Goal: Transaction & Acquisition: Subscribe to service/newsletter

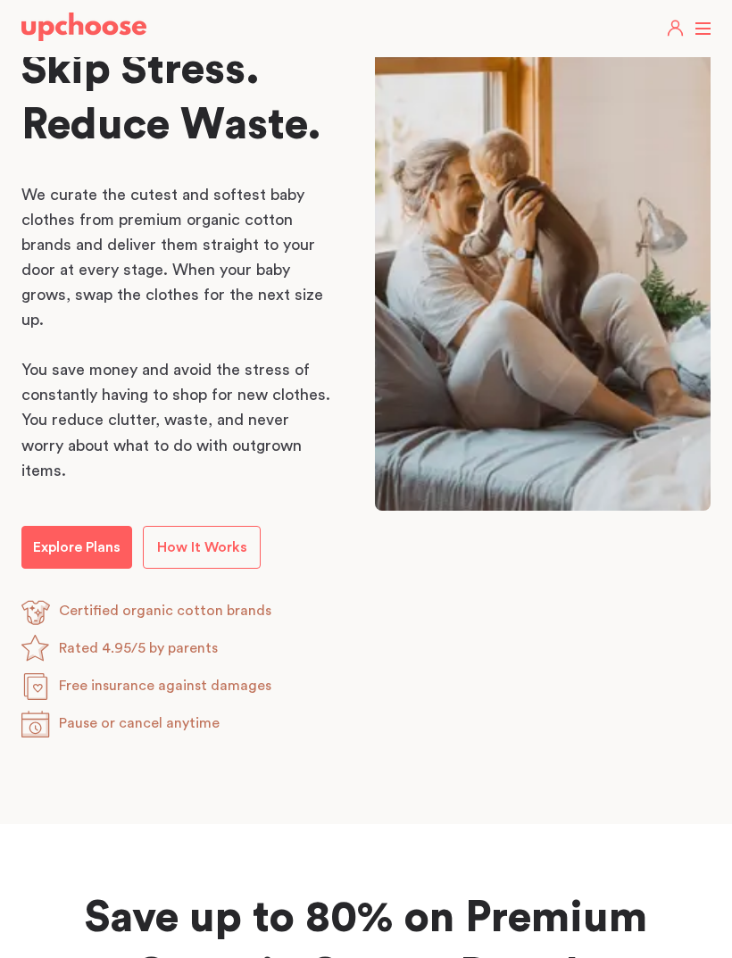
scroll to position [872, 0]
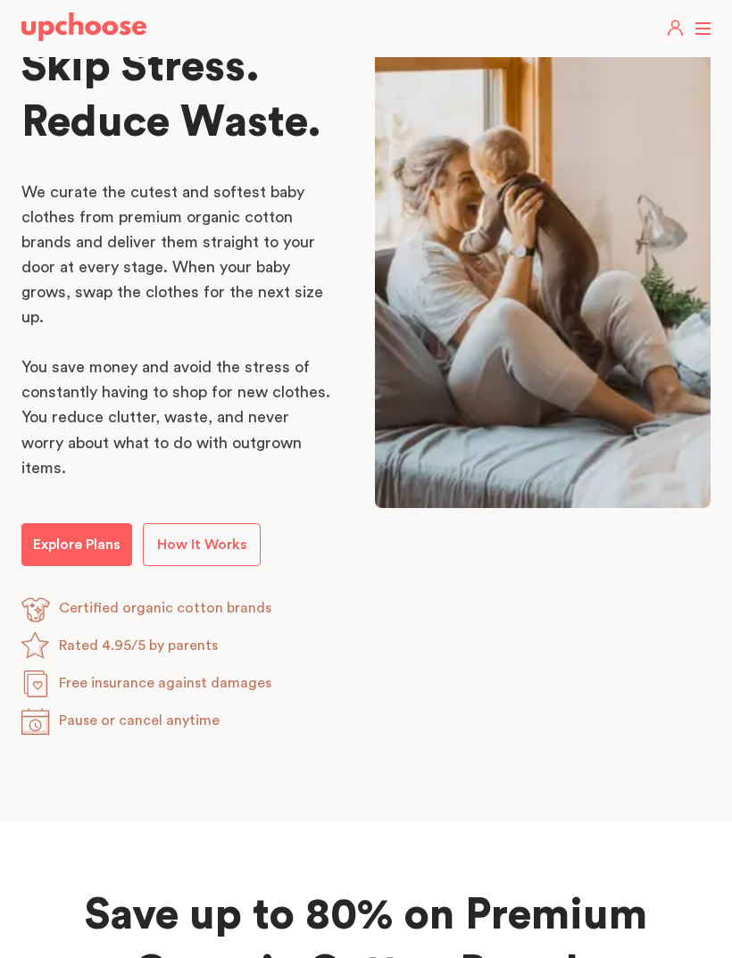
click at [206, 534] on p "How It Works" at bounding box center [202, 544] width 90 height 21
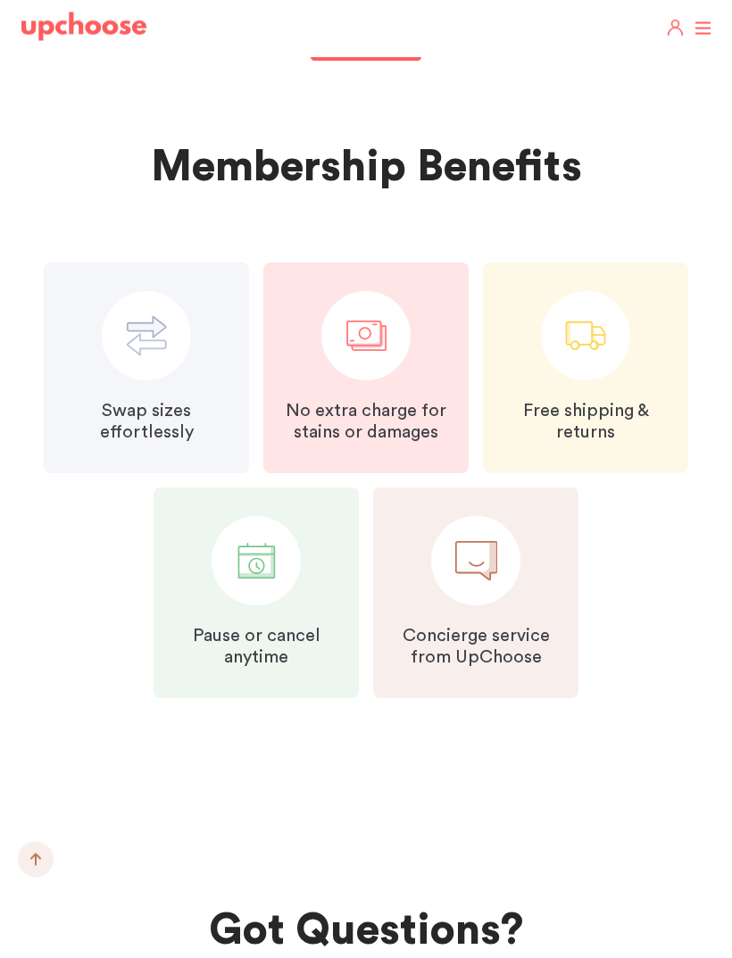
scroll to position [3940, 0]
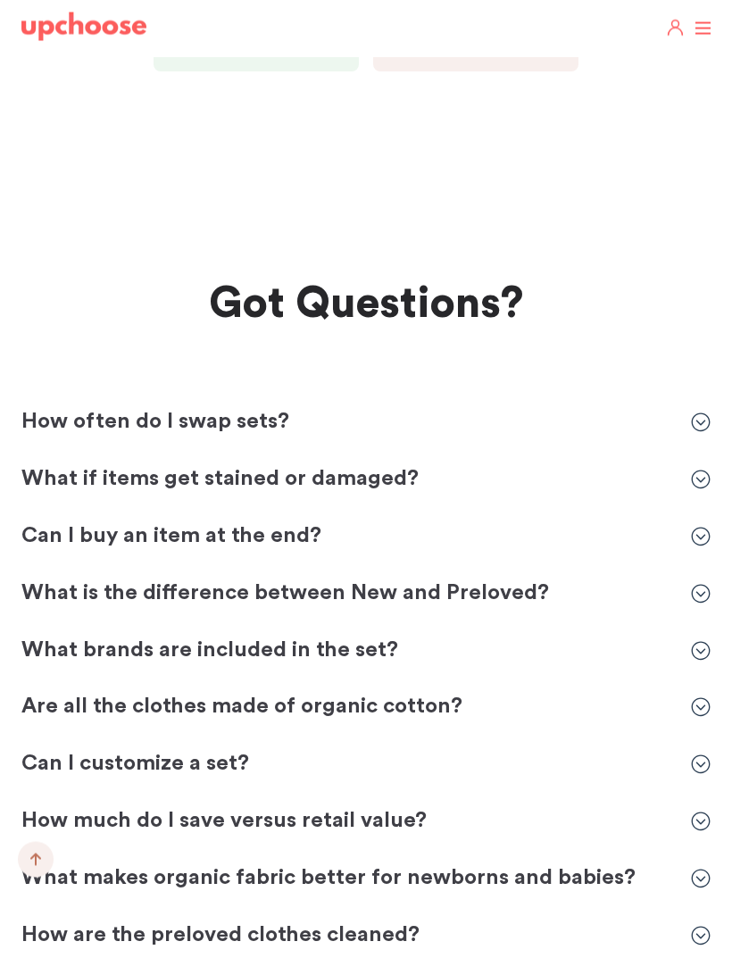
click at [363, 466] on p "What if items get stained or damaged?" at bounding box center [347, 480] width 652 height 29
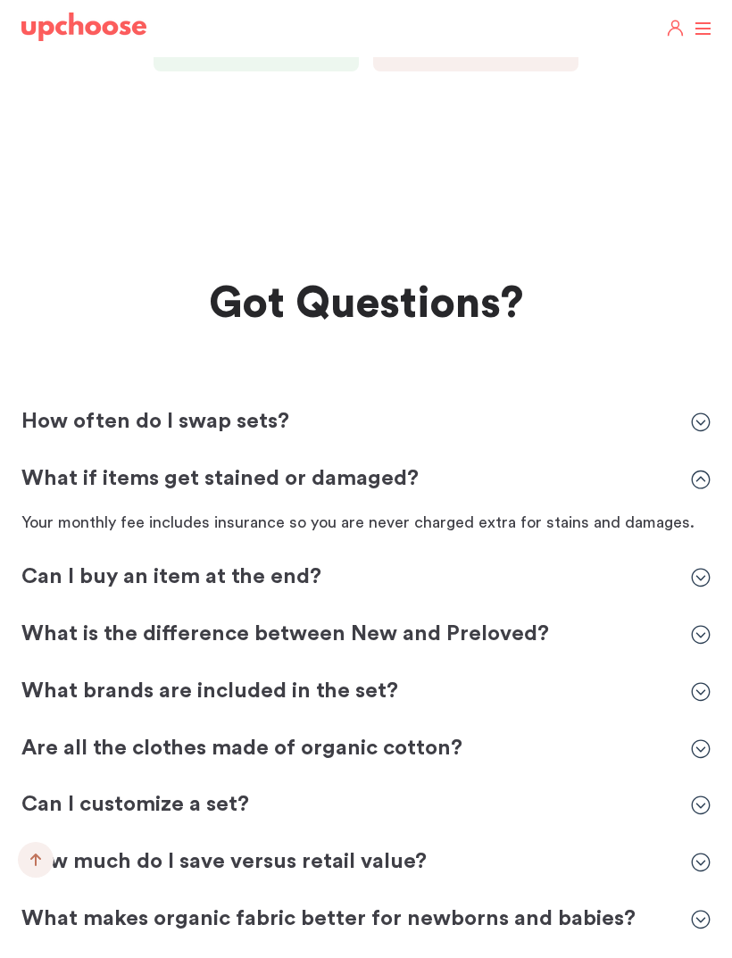
click at [379, 465] on p "What if items get stained or damaged?" at bounding box center [347, 479] width 652 height 29
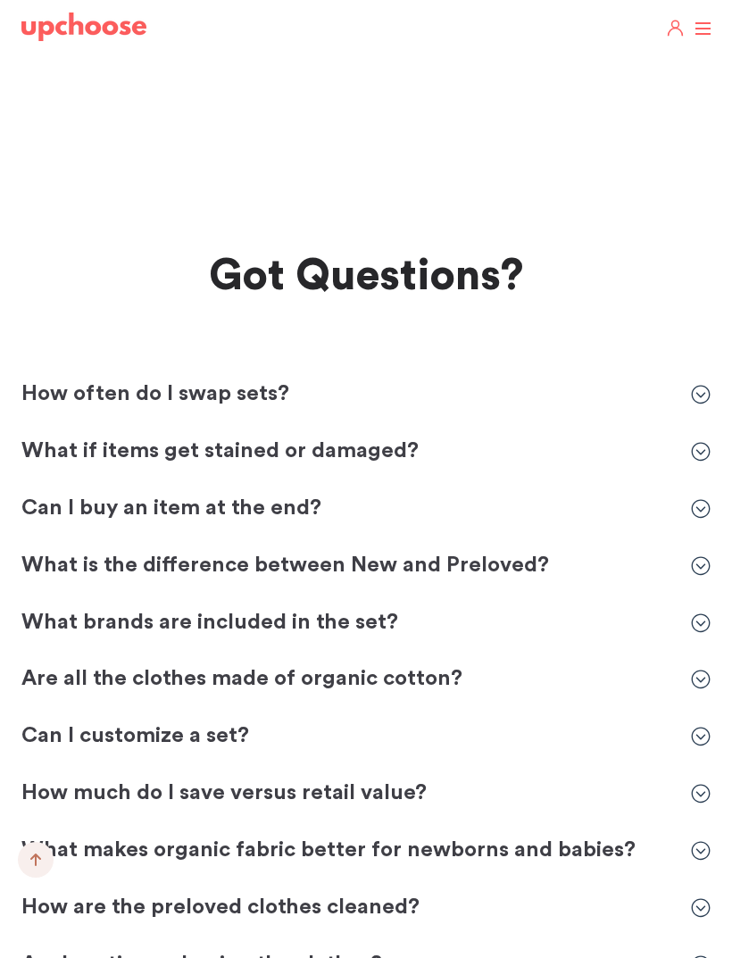
scroll to position [4607, 0]
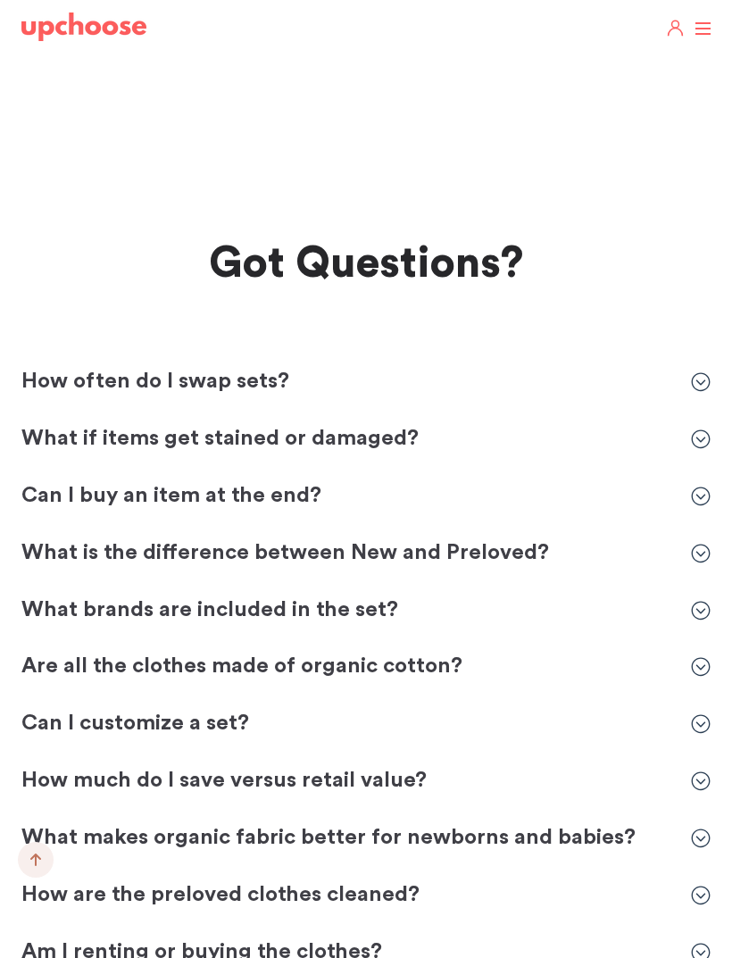
click at [275, 482] on p "Can I buy an item at the end?" at bounding box center [347, 496] width 652 height 29
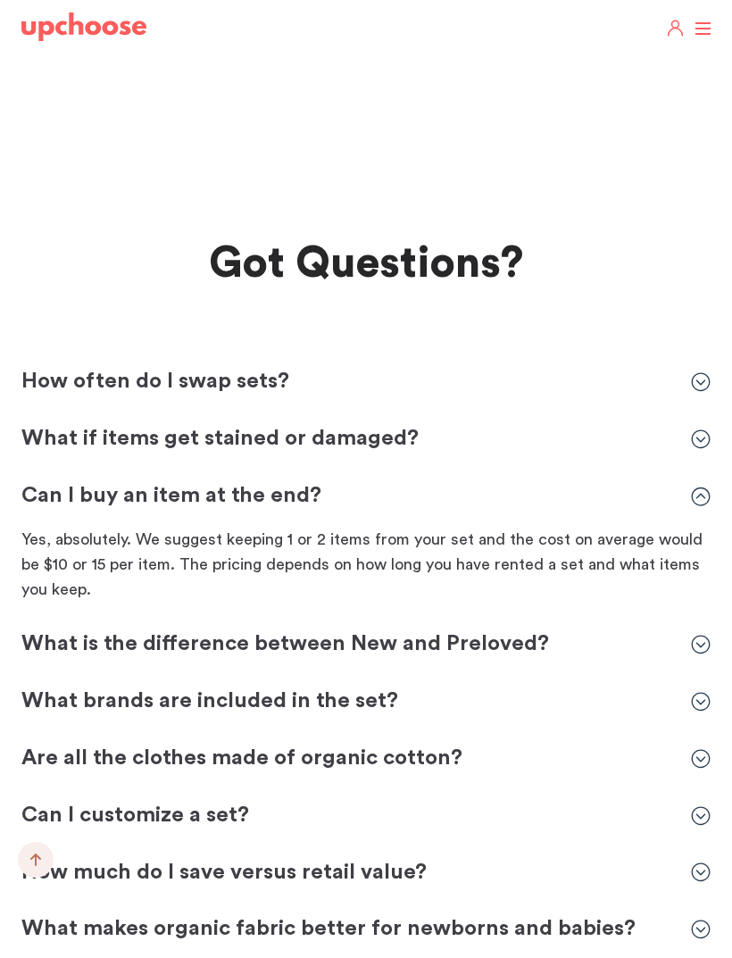
click at [282, 482] on p "Can I buy an item at the end?" at bounding box center [347, 496] width 652 height 29
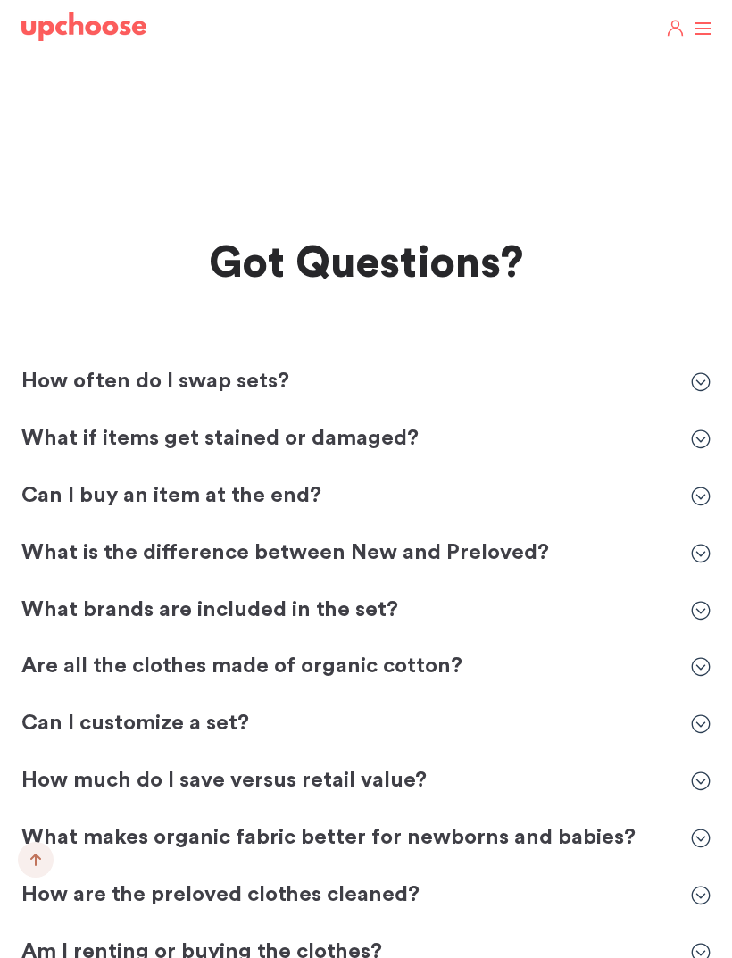
click at [273, 539] on p "What is the difference between New and Preloved?" at bounding box center [347, 553] width 652 height 29
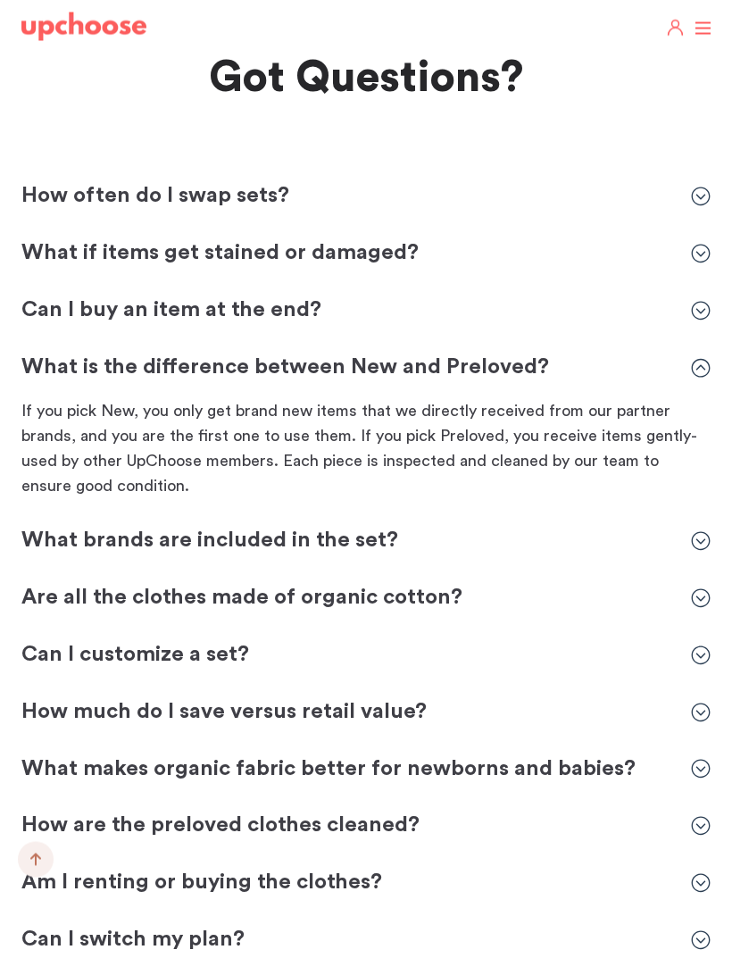
scroll to position [4793, 0]
click at [300, 527] on p "What brands are included in the set?" at bounding box center [347, 541] width 652 height 29
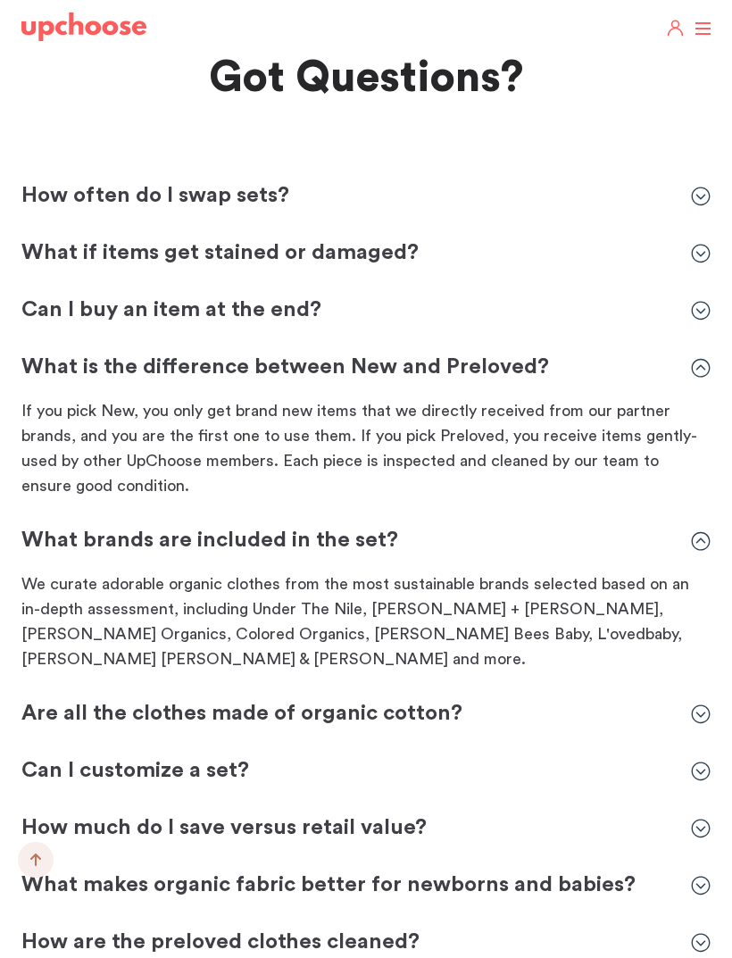
click at [690, 700] on div "Are all the clothes made of organic cotton? Are all the clothes made of organic…" at bounding box center [365, 714] width 689 height 29
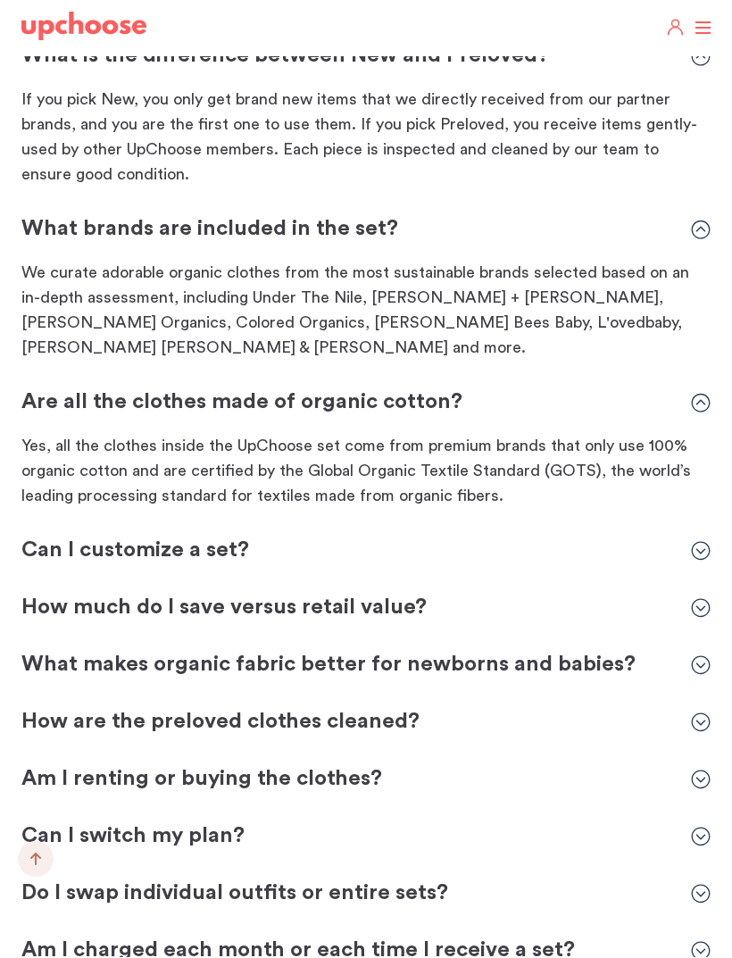
scroll to position [5104, 0]
click at [704, 541] on icon at bounding box center [701, 551] width 20 height 20
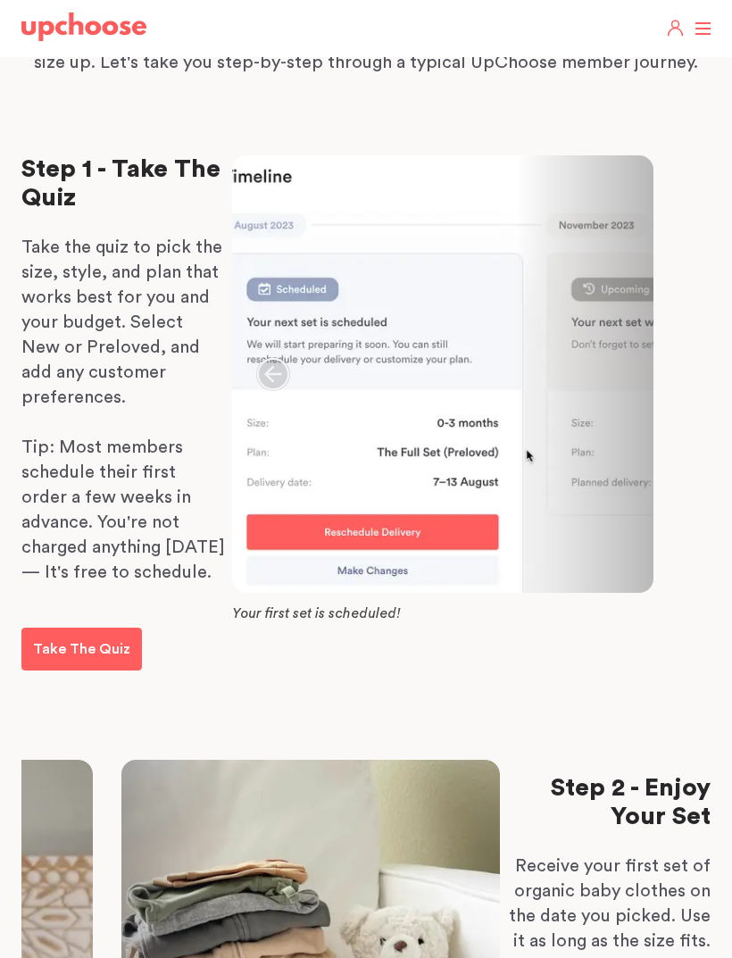
scroll to position [0, 0]
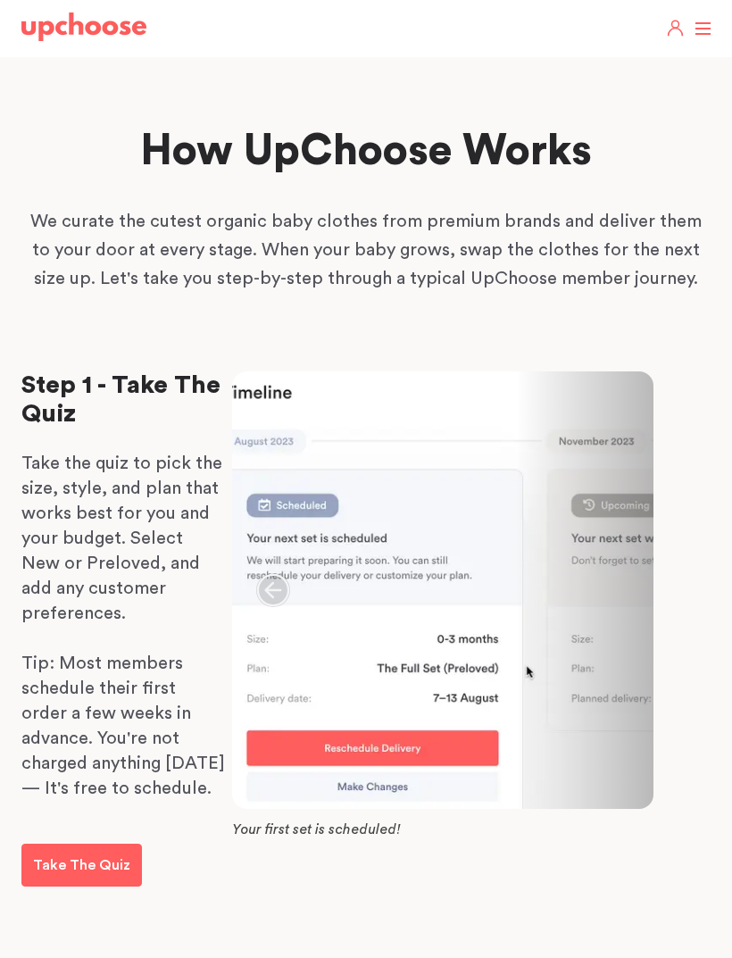
click at [699, 37] on header "Home Take The Quiz Registry Gifting Returns and Exchanges Get Started Get Start…" at bounding box center [366, 28] width 732 height 57
click at [698, 29] on label at bounding box center [703, 29] width 16 height 0
click at [0, 0] on input "checkbox" at bounding box center [0, 0] width 0 height 0
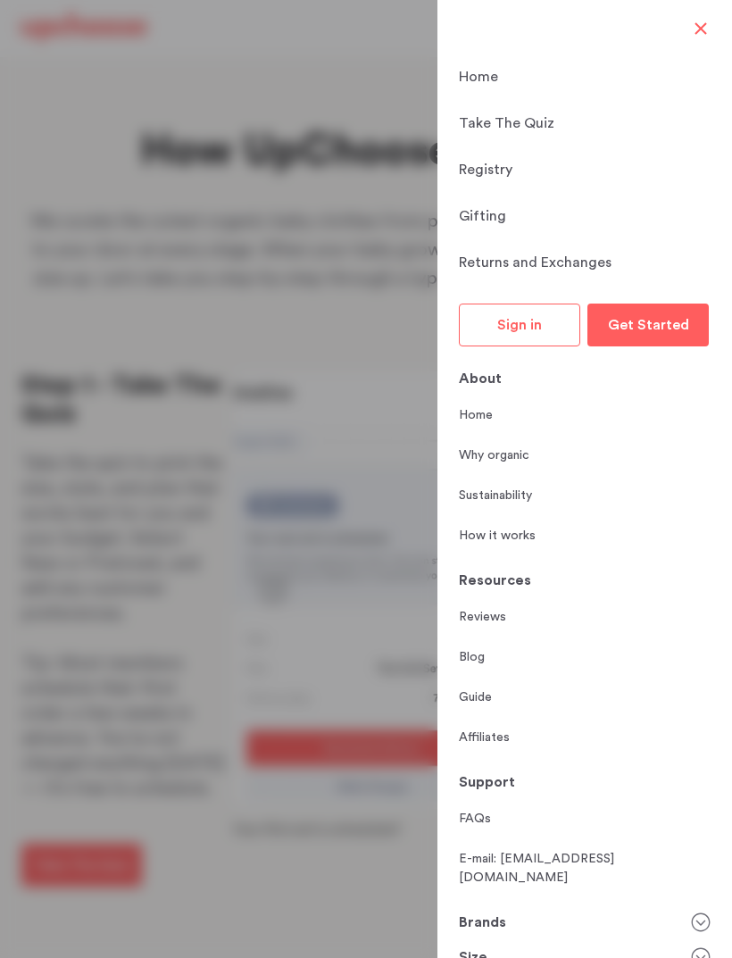
click at [693, 66] on link "Home" at bounding box center [585, 77] width 252 height 22
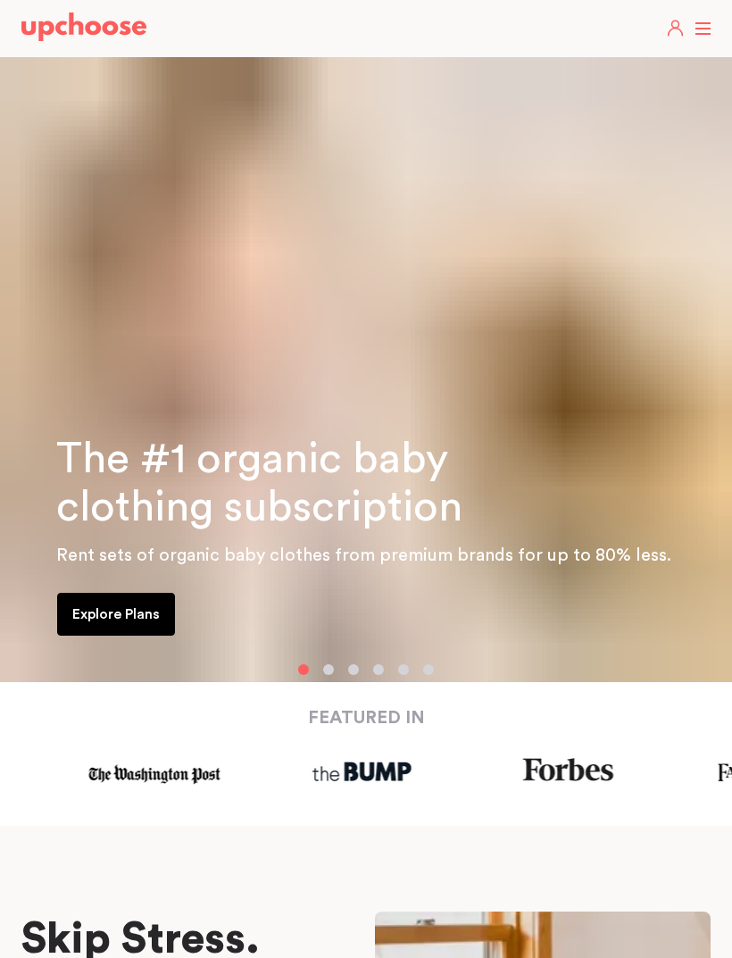
click at [698, 29] on label at bounding box center [703, 29] width 16 height 0
click at [0, 0] on input "checkbox" at bounding box center [0, 0] width 0 height 0
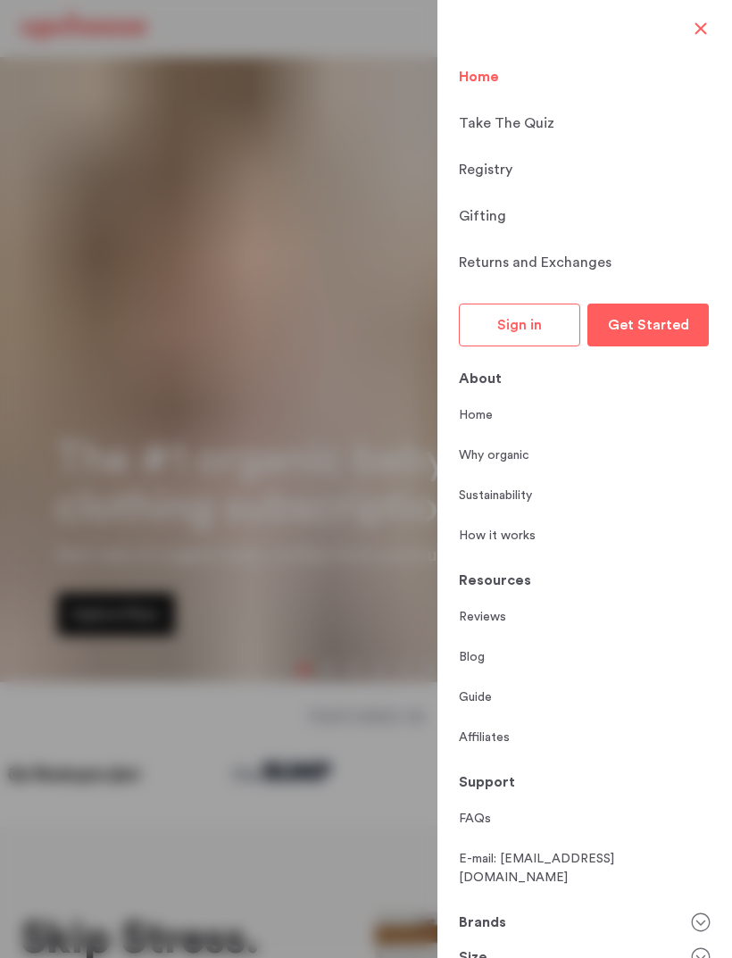
click at [530, 112] on p "Take The Quiz" at bounding box center [507, 122] width 96 height 21
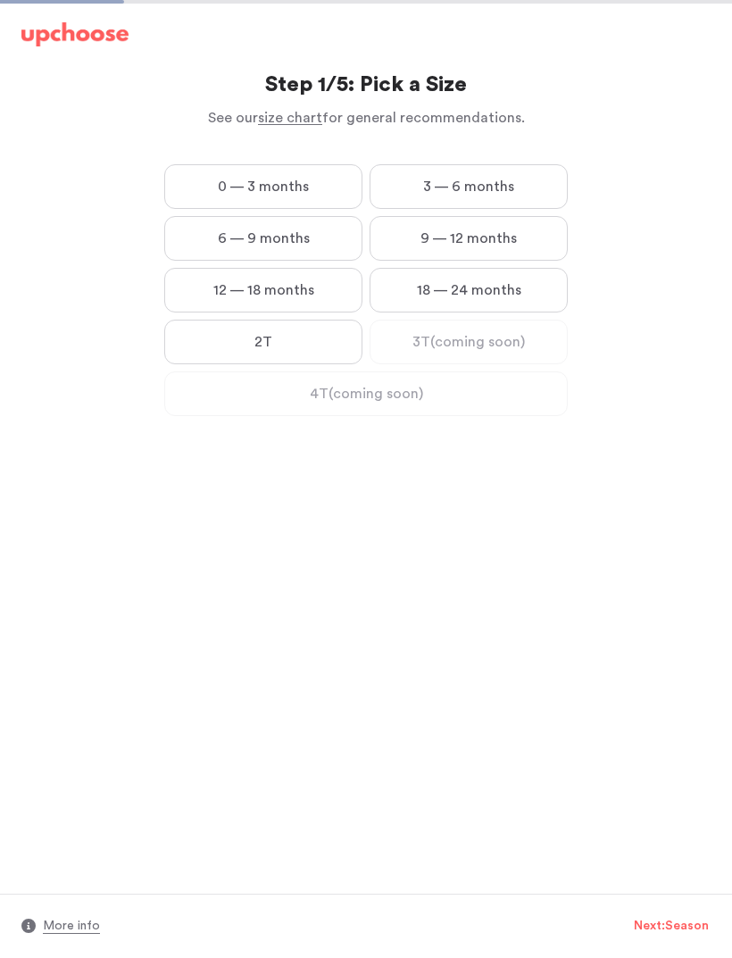
click at [301, 124] on span "size chart" at bounding box center [290, 118] width 64 height 14
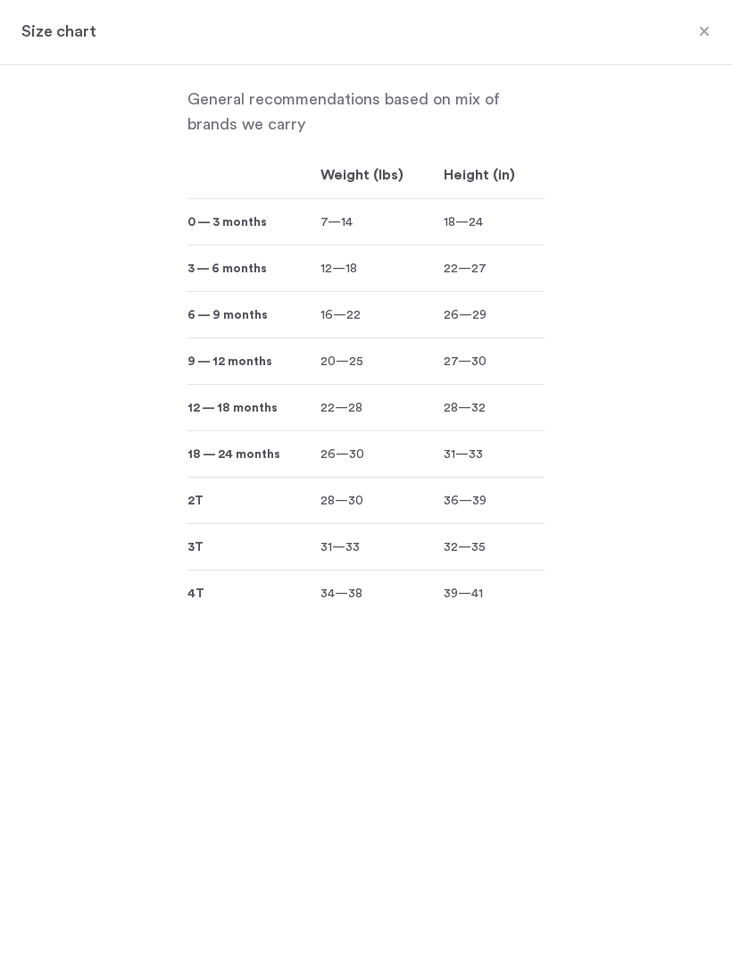
click at [703, 35] on span at bounding box center [704, 32] width 23 height 23
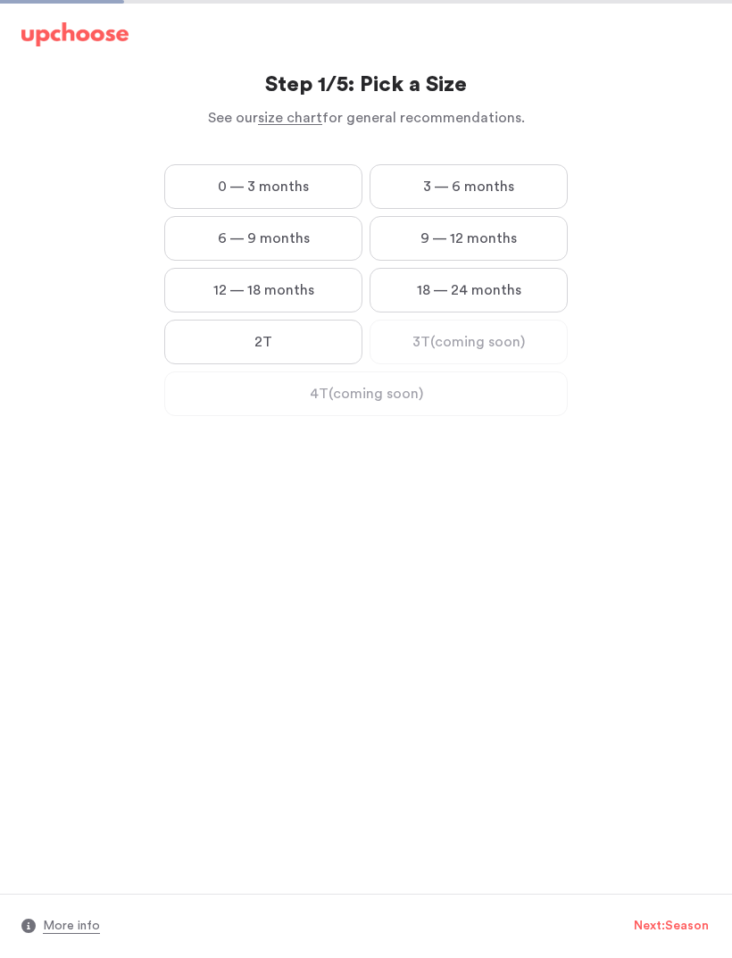
click at [442, 294] on label "18 — 24 months" at bounding box center [469, 290] width 198 height 45
click at [0, 0] on months "18 — 24 months" at bounding box center [0, 0] width 0 height 0
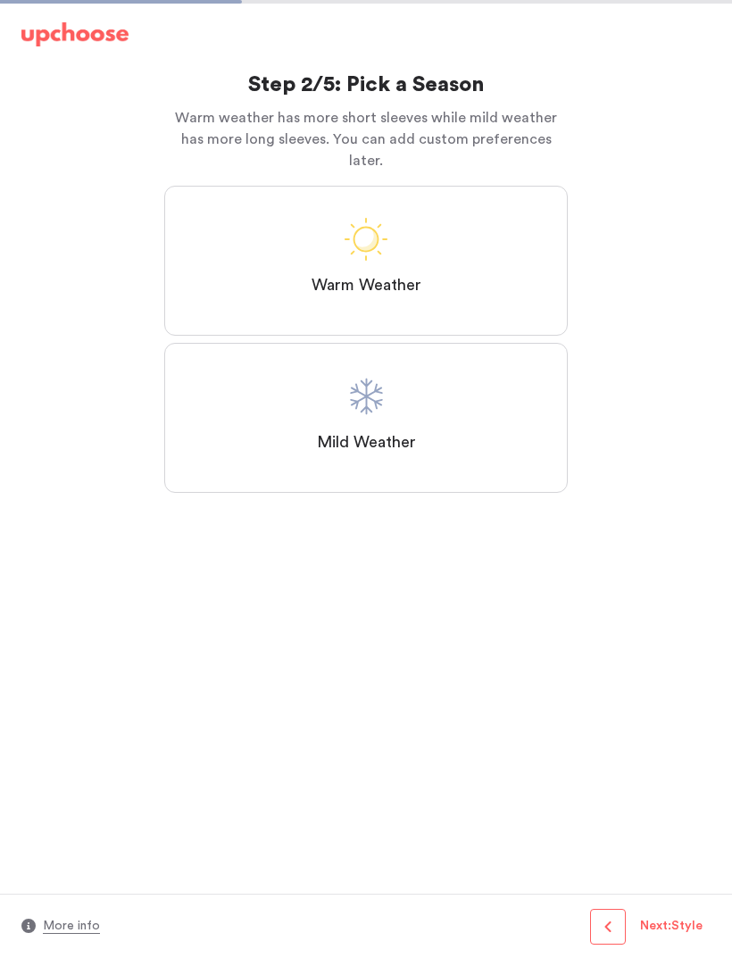
click at [383, 390] on span at bounding box center [366, 396] width 43 height 43
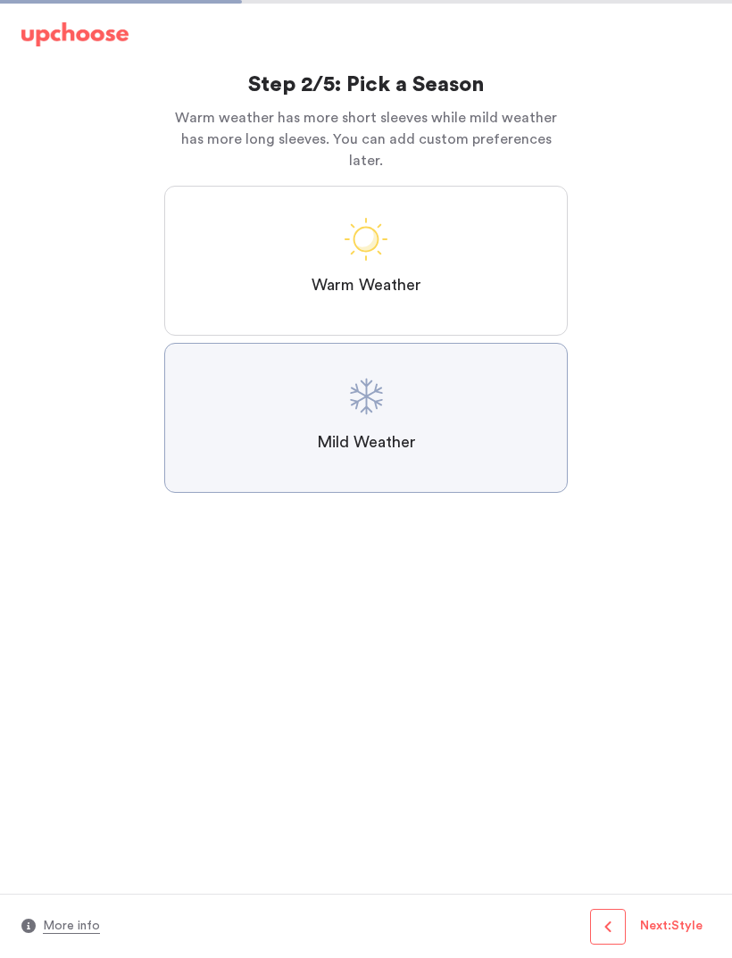
click at [0, 0] on Weather "Mild Weather" at bounding box center [0, 0] width 0 height 0
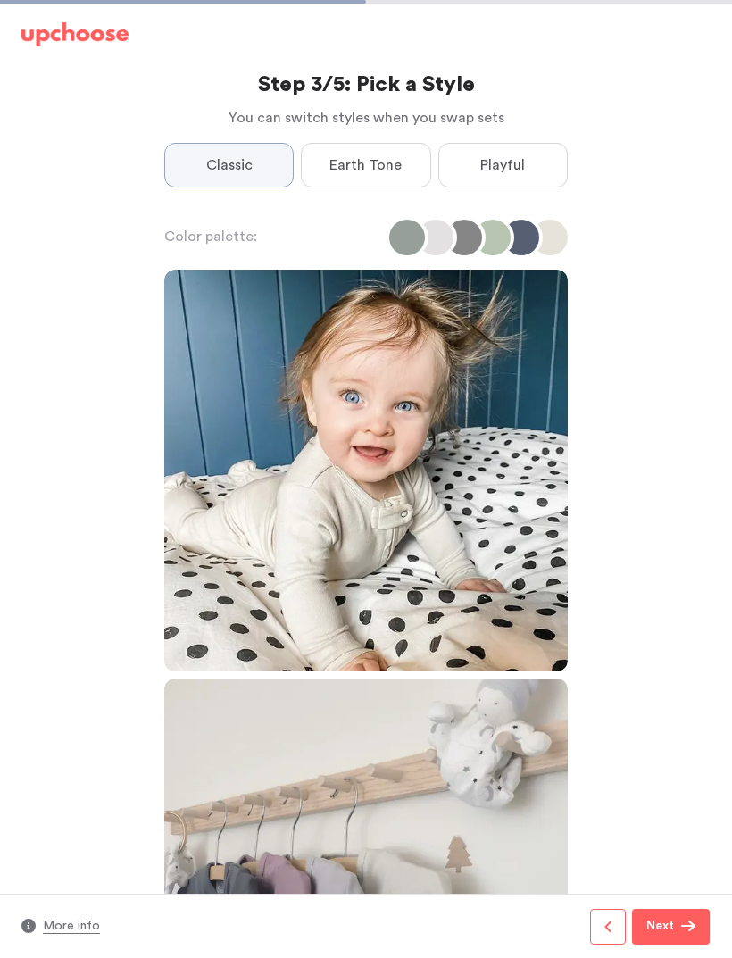
click at [388, 166] on span "Earth Tone" at bounding box center [365, 164] width 72 height 21
click at [0, 0] on Tone "Earth Tone" at bounding box center [0, 0] width 0 height 0
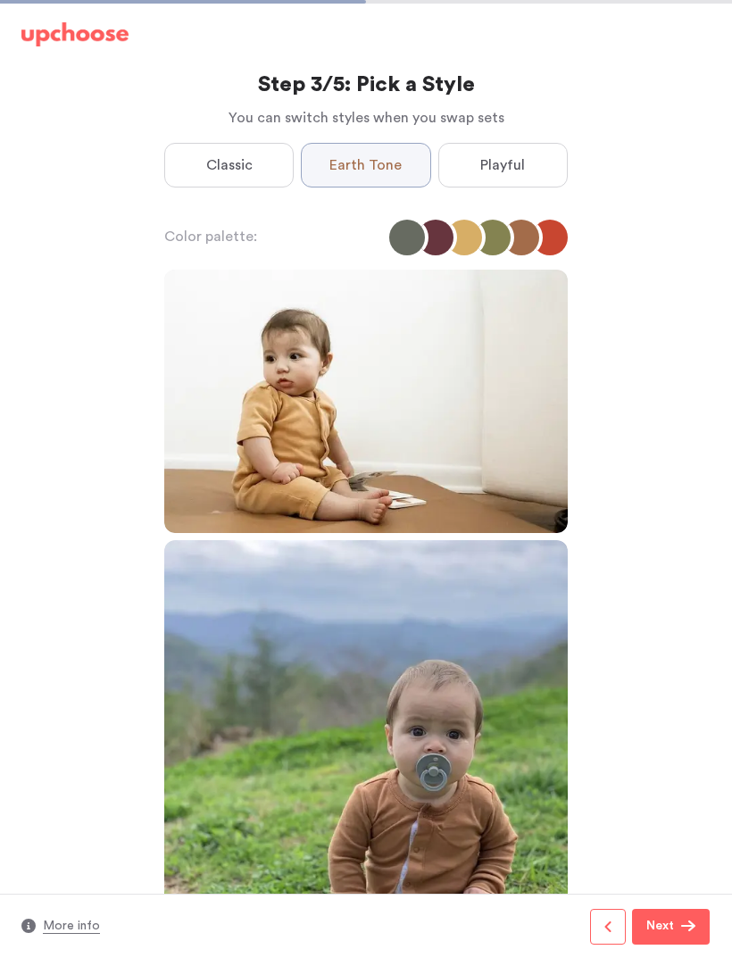
click at [524, 175] on label "Playful" at bounding box center [502, 165] width 129 height 45
click at [0, 0] on input "Playful" at bounding box center [0, 0] width 0 height 0
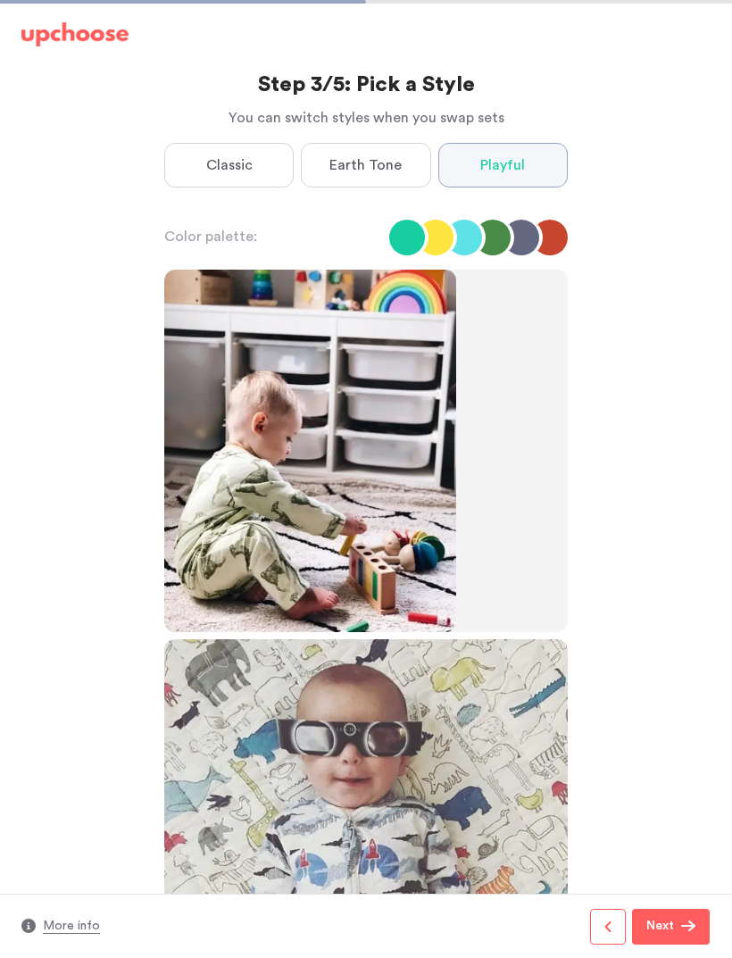
click at [253, 173] on label "Classic" at bounding box center [228, 165] width 129 height 45
click at [0, 0] on input "Classic" at bounding box center [0, 0] width 0 height 0
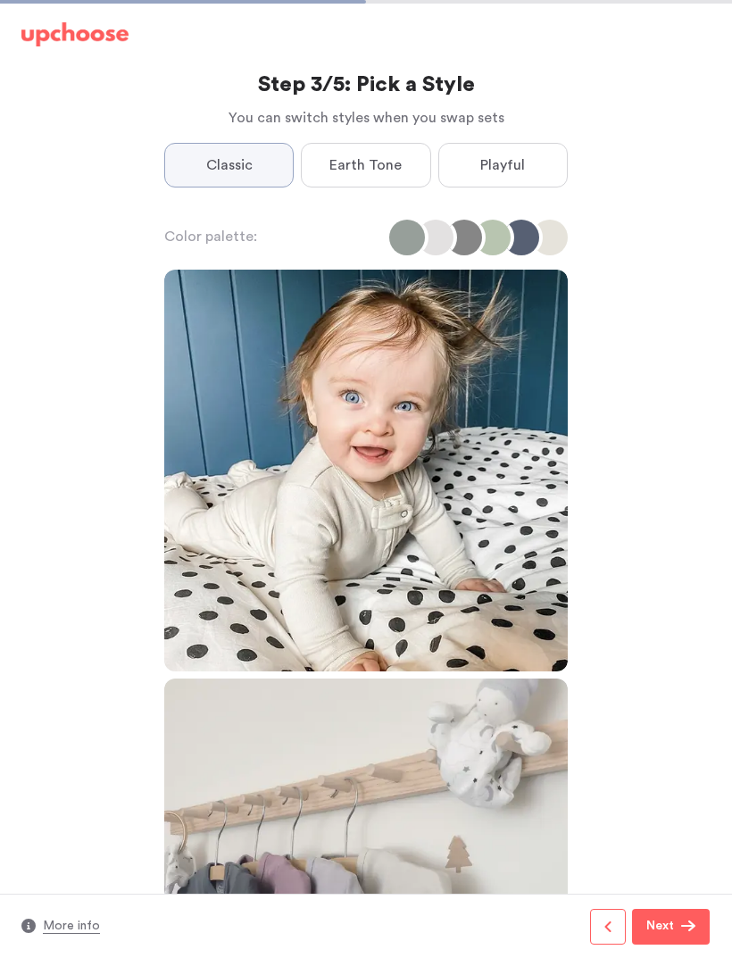
click at [371, 164] on span "Earth Tone" at bounding box center [365, 164] width 72 height 21
click at [0, 0] on Tone "Earth Tone" at bounding box center [0, 0] width 0 height 0
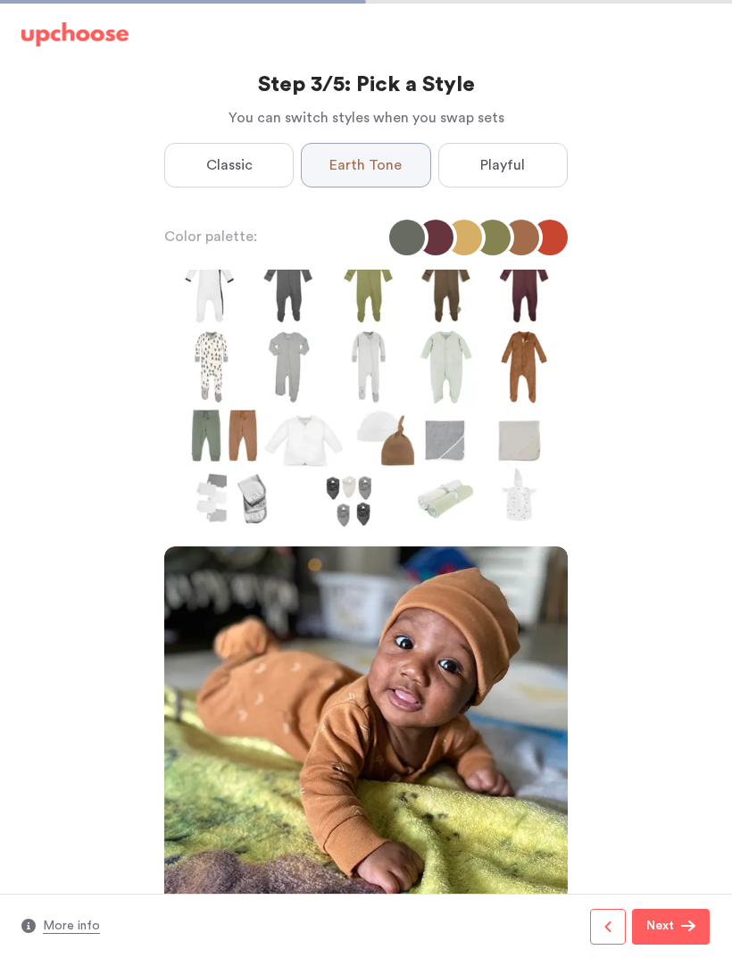
scroll to position [1374, 0]
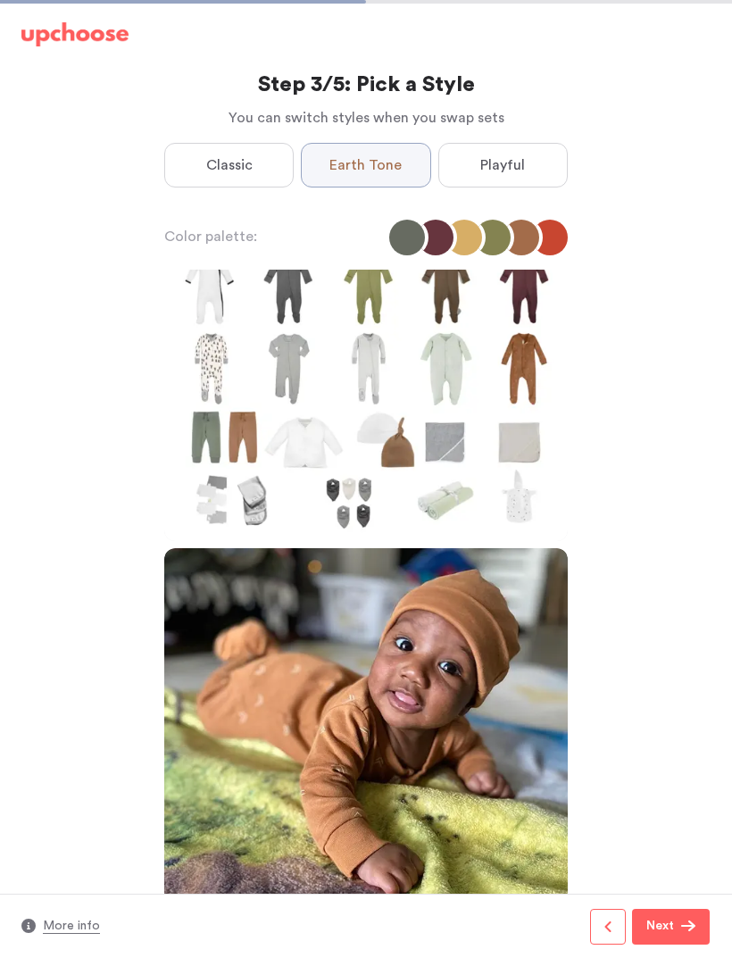
click at [261, 164] on label "Classic" at bounding box center [228, 165] width 129 height 45
click at [0, 0] on input "Classic" at bounding box center [0, 0] width 0 height 0
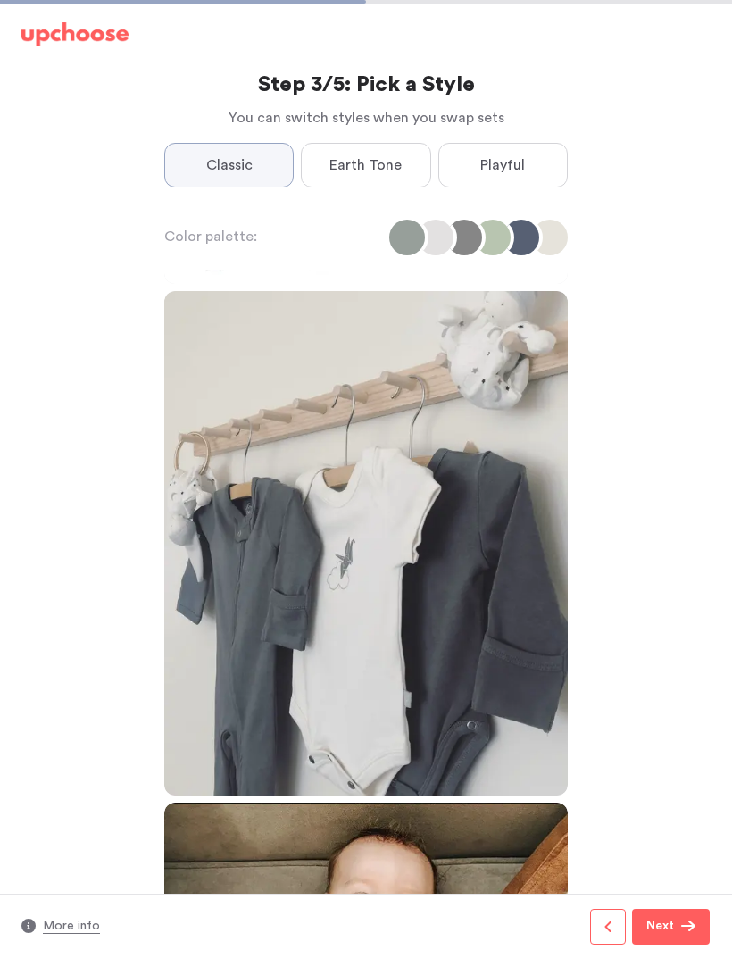
scroll to position [1819, 0]
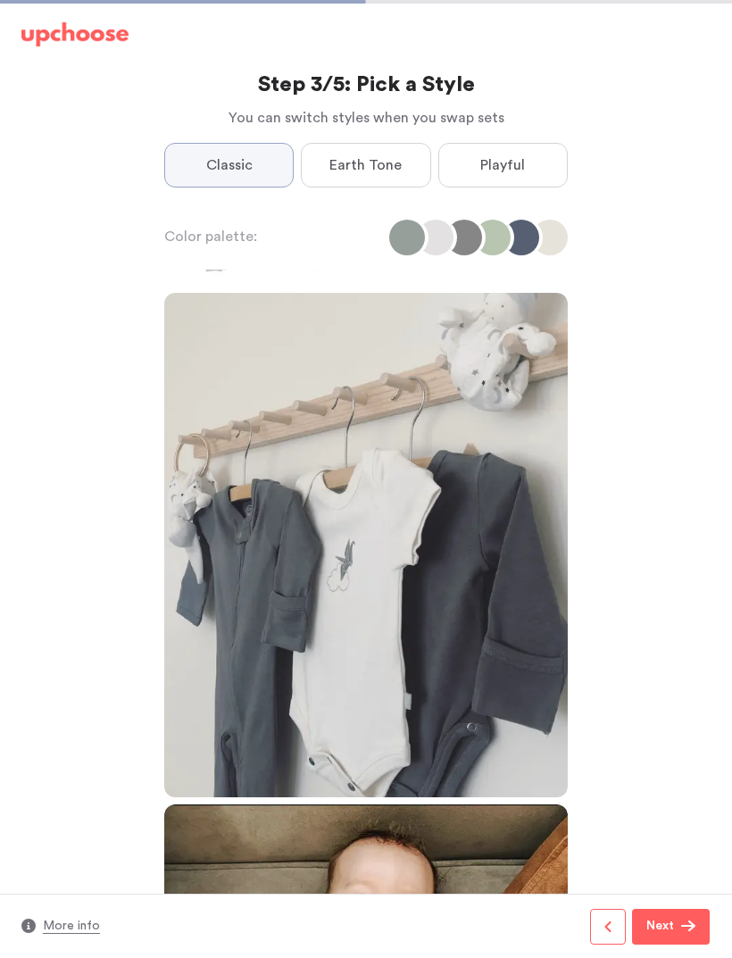
click at [351, 158] on span "Earth Tone" at bounding box center [365, 164] width 72 height 21
click at [0, 0] on Tone "Earth Tone" at bounding box center [0, 0] width 0 height 0
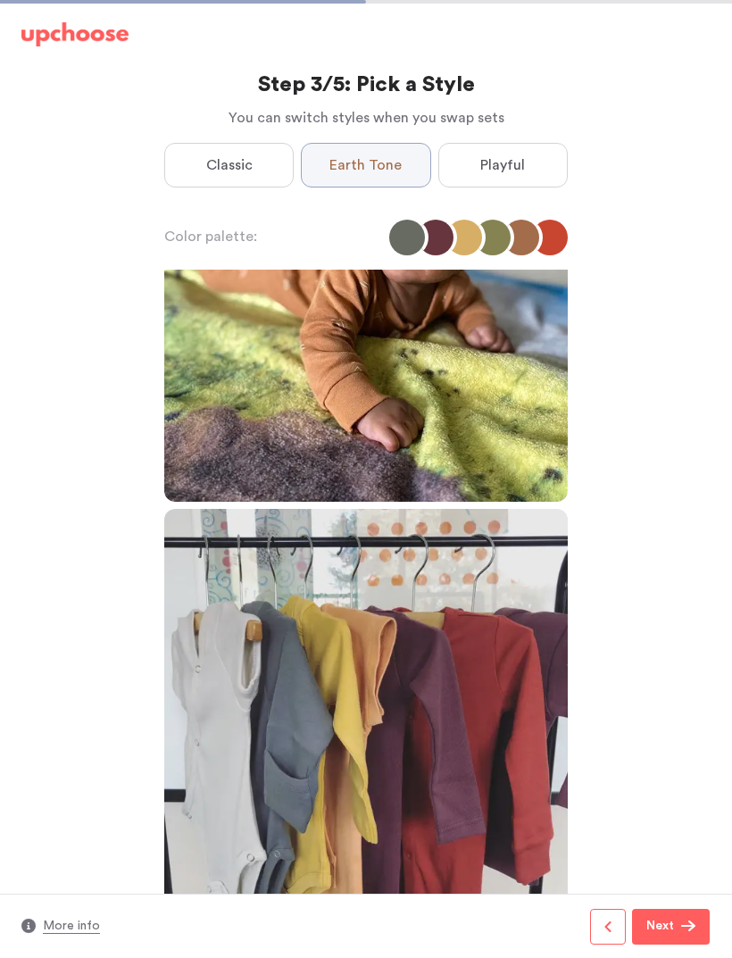
scroll to position [0, 0]
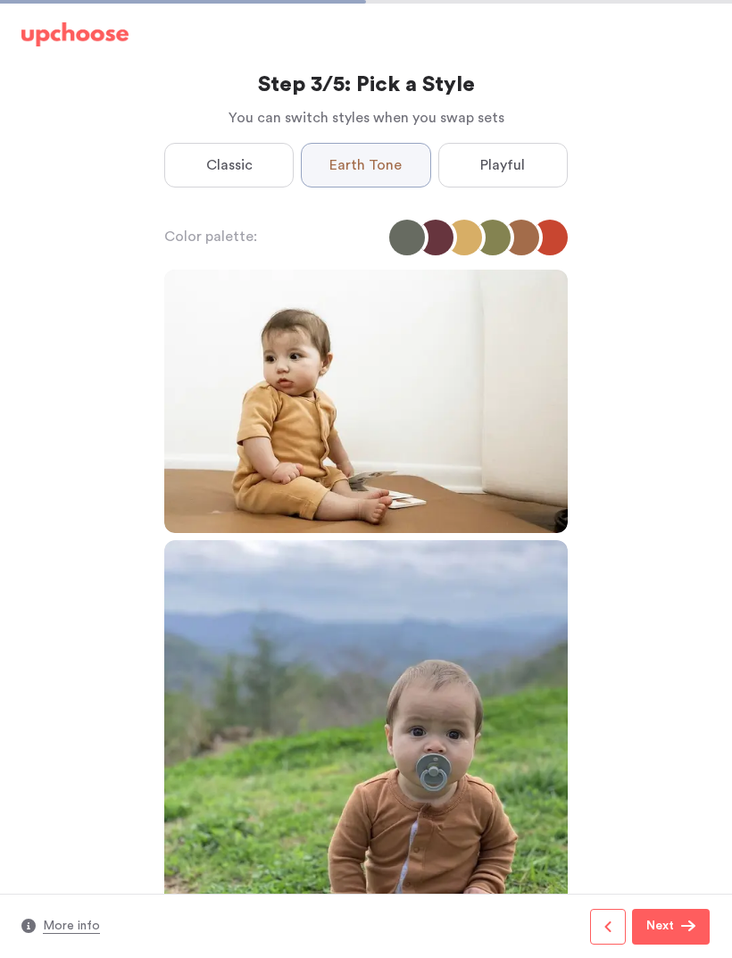
click at [666, 941] on button "Next" at bounding box center [671, 927] width 78 height 36
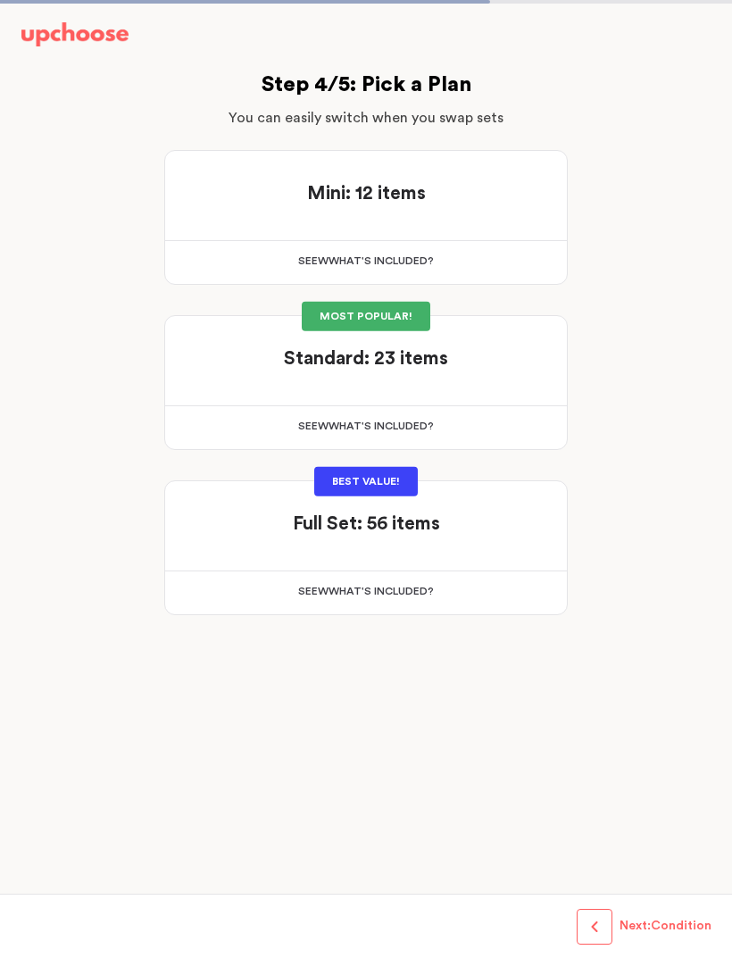
click at [377, 562] on div "BEST VALUE! Full Set: 56 items Full Set: 56 items See w W hat's included ? 10 B…" at bounding box center [366, 547] width 404 height 135
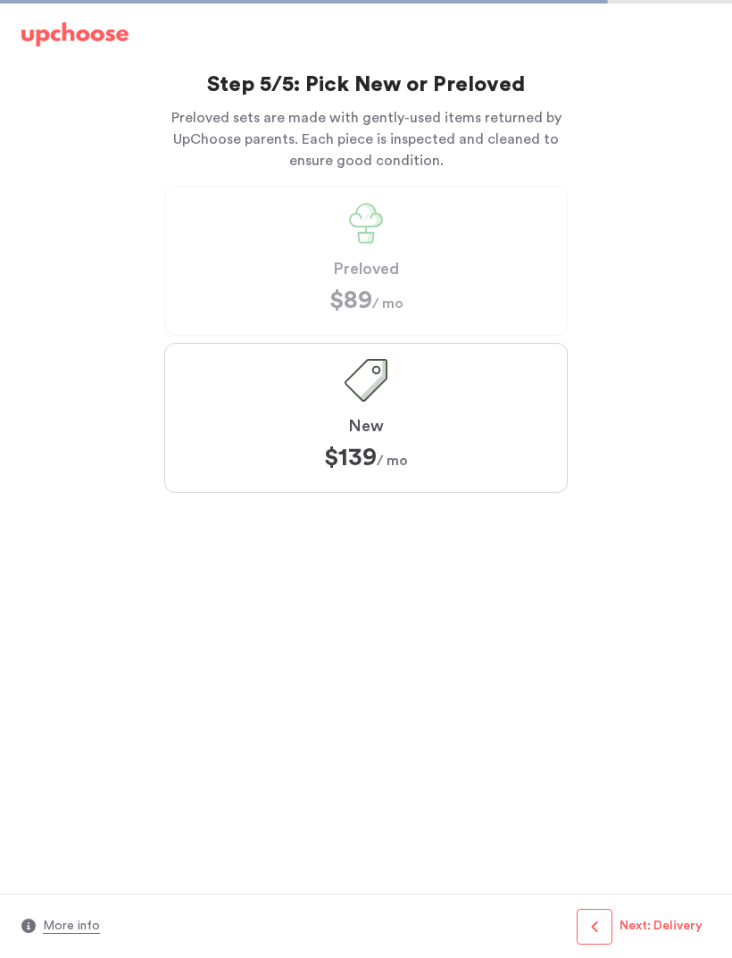
click at [588, 919] on span "button" at bounding box center [594, 926] width 14 height 14
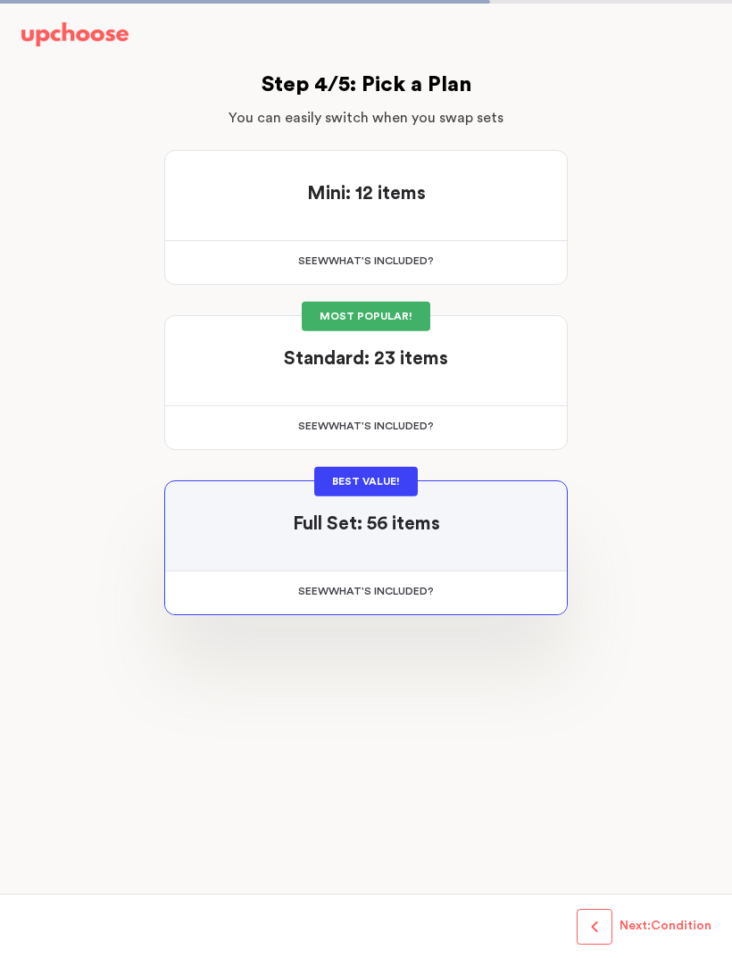
click at [395, 368] on strong "Standard: 23 items" at bounding box center [366, 358] width 164 height 19
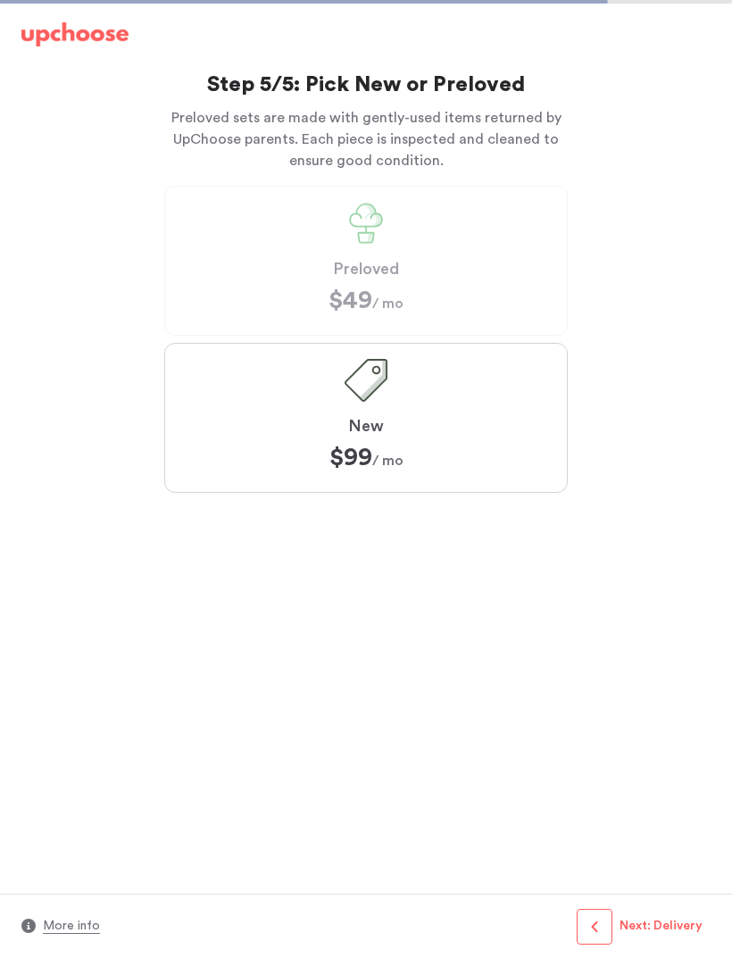
click at [441, 419] on label "New $99 ﻿ $99 / mo" at bounding box center [366, 418] width 404 height 150
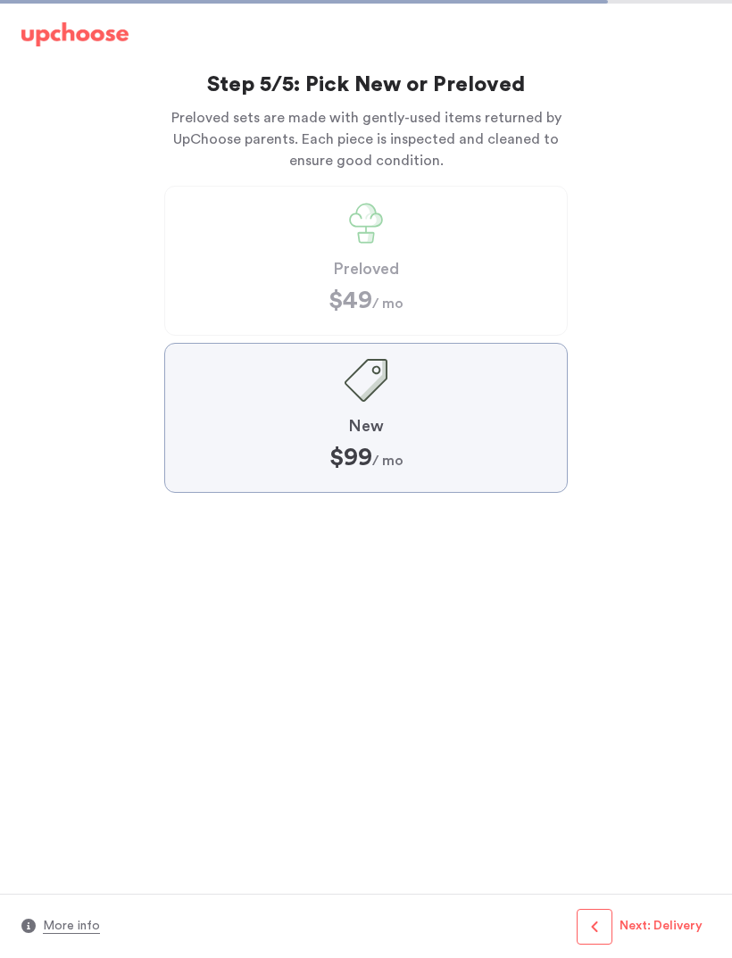
click at [0, 0] on input "New $99 ﻿ $99 / mo" at bounding box center [0, 0] width 0 height 0
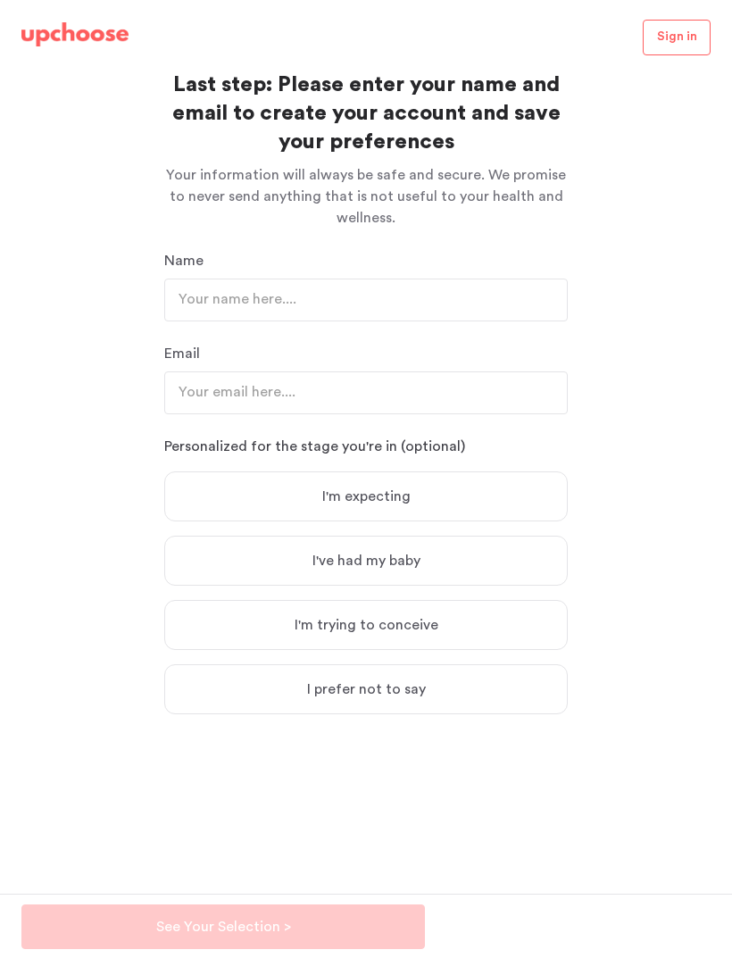
click at [336, 550] on span "I've had my baby" at bounding box center [366, 560] width 108 height 21
click at [0, 0] on input "I've had my baby" at bounding box center [0, 0] width 0 height 0
